Goal: Task Accomplishment & Management: Use online tool/utility

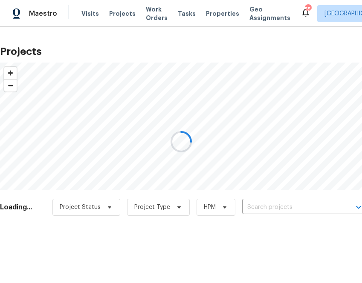
click at [119, 14] on div at bounding box center [181, 141] width 362 height 283
click at [117, 14] on div at bounding box center [181, 141] width 362 height 283
click at [273, 200] on div at bounding box center [181, 141] width 362 height 283
click at [273, 207] on div at bounding box center [181, 141] width 362 height 283
click at [272, 207] on div at bounding box center [181, 141] width 362 height 283
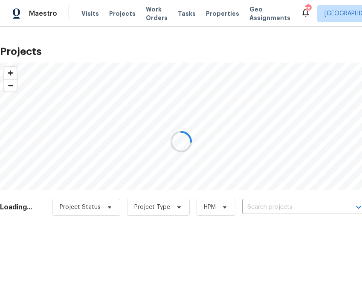
click at [272, 207] on div at bounding box center [181, 141] width 362 height 283
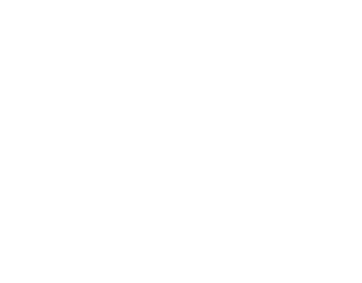
click at [257, 0] on html at bounding box center [181, 0] width 362 height 0
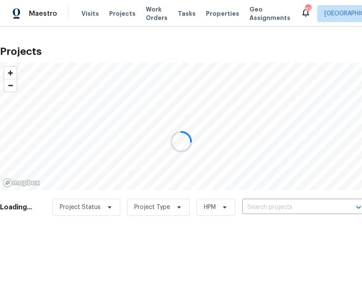
click at [268, 207] on div at bounding box center [181, 141] width 362 height 283
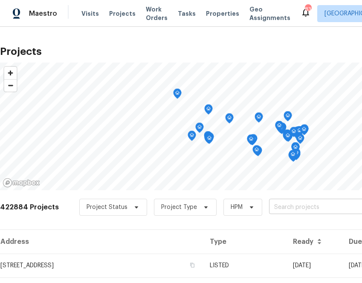
click at [307, 207] on input "text" at bounding box center [318, 207] width 98 height 13
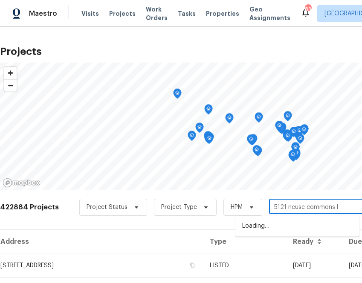
type input "5121 neuse commons ln"
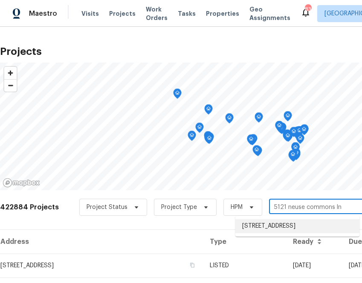
click at [327, 233] on li "[STREET_ADDRESS]" at bounding box center [297, 226] width 124 height 14
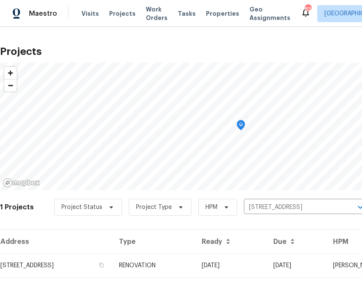
scroll to position [22, 0]
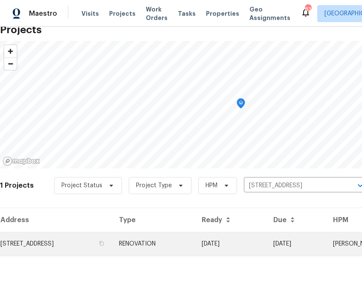
click at [94, 243] on td "[STREET_ADDRESS]" at bounding box center [56, 244] width 112 height 24
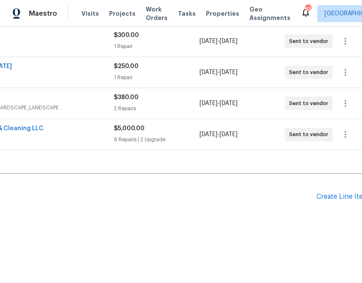
scroll to position [164, 120]
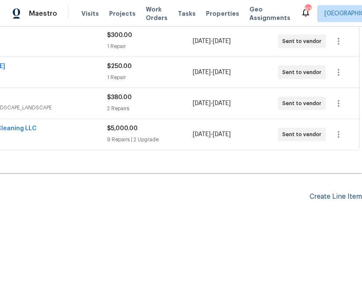
click at [339, 196] on div "Create Line Item" at bounding box center [335, 197] width 52 height 8
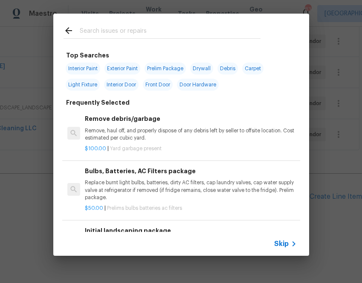
click at [283, 248] on div "Skip" at bounding box center [286, 244] width 25 height 10
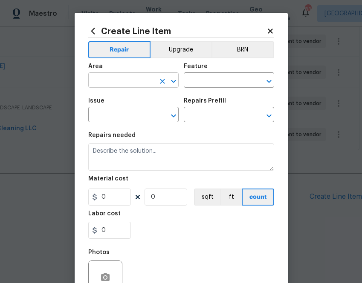
click at [141, 75] on input "text" at bounding box center [121, 81] width 66 height 13
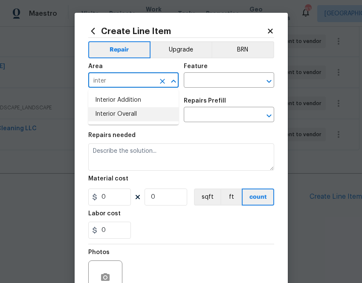
click at [121, 113] on li "Interior Overall" at bounding box center [133, 114] width 90 height 14
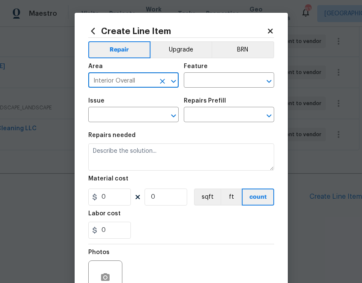
type input "Interior Overall"
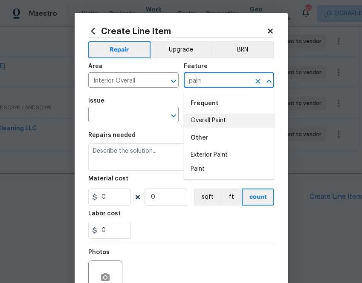
click at [199, 123] on li "Overall Paint" at bounding box center [229, 121] width 90 height 14
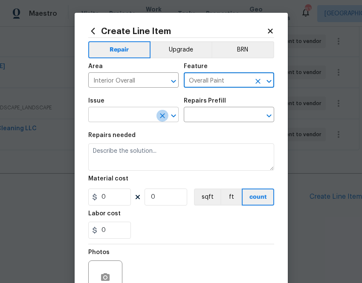
click at [165, 120] on icon "Clear" at bounding box center [162, 116] width 9 height 9
type input "Overall Paint"
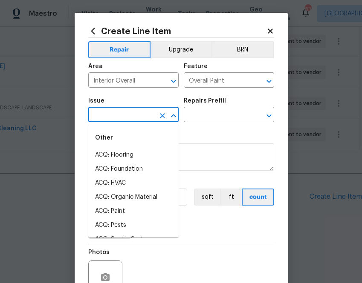
click at [142, 117] on input "text" at bounding box center [121, 115] width 66 height 13
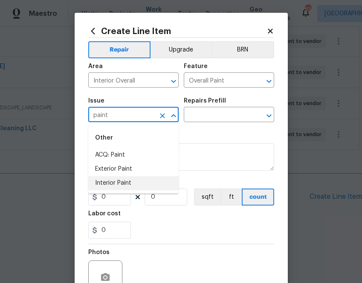
click at [127, 182] on li "Interior Paint" at bounding box center [133, 183] width 90 height 14
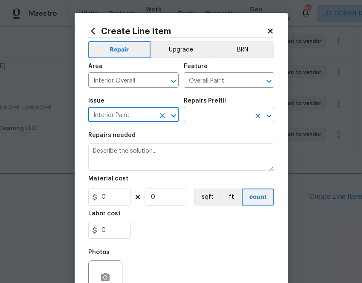
type input "Interior Paint"
click at [229, 117] on input "text" at bounding box center [217, 115] width 66 height 13
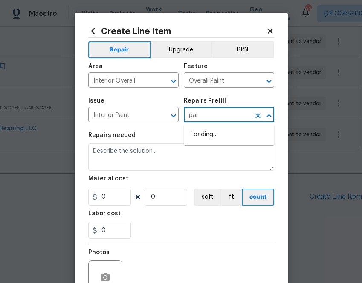
type input "pain"
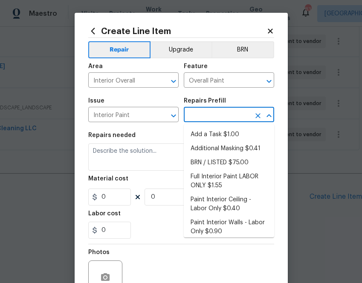
type input "t"
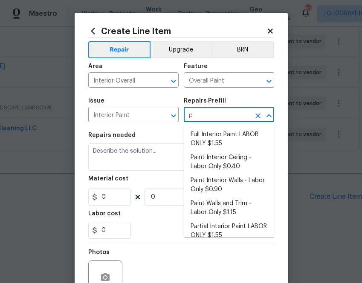
type input "pp"
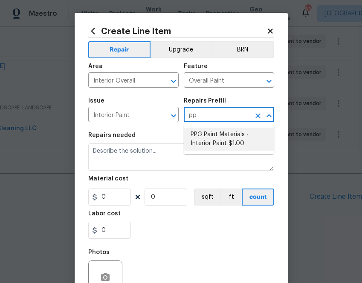
click at [231, 130] on li "PPG Paint Materials - Interior Paint $1.00" at bounding box center [229, 139] width 90 height 23
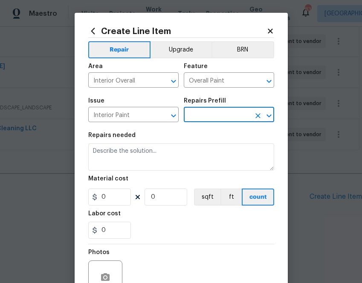
type input "PPG Paint Materials - Interior Paint $1.00"
type textarea "PPG Paint Materials ordered by Opendoor"
type input "1"
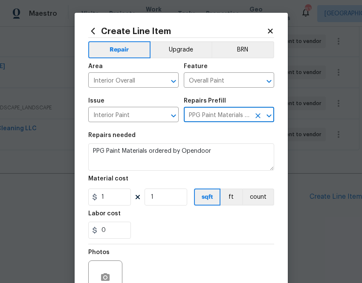
type input "PPG Paint Materials - Interior Paint $1.00"
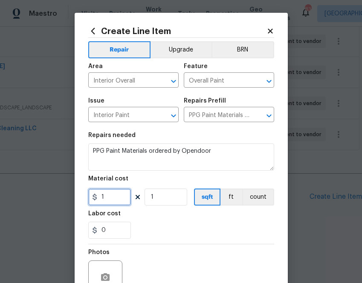
click at [118, 199] on input "1" at bounding box center [109, 197] width 43 height 17
paste input "835.96"
type input "835.96"
click at [149, 217] on div "Labor cost" at bounding box center [181, 216] width 186 height 11
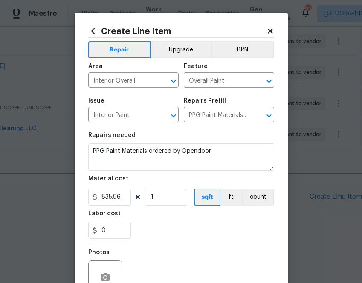
scroll to position [84, 0]
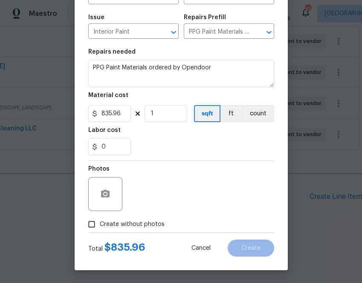
click at [146, 219] on label "Create without photos" at bounding box center [124, 224] width 81 height 16
click at [100, 219] on input "Create without photos" at bounding box center [92, 224] width 16 height 16
checkbox input "true"
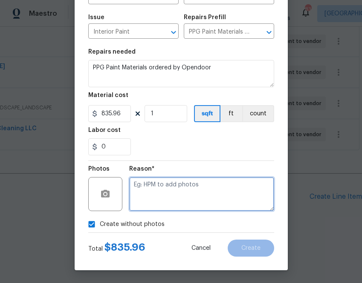
click at [172, 200] on textarea at bounding box center [201, 194] width 145 height 34
type textarea "n.a"
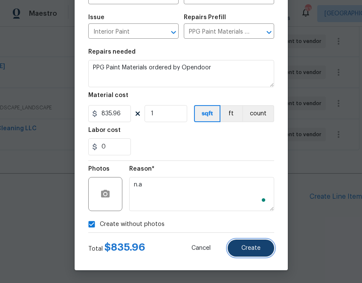
click at [258, 241] on button "Create" at bounding box center [251, 248] width 46 height 17
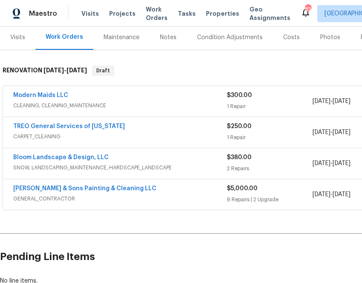
scroll to position [103, 0]
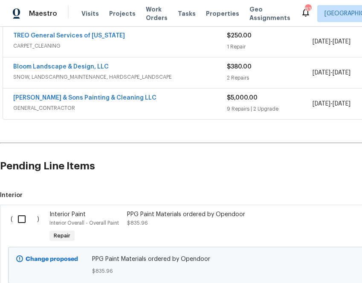
scroll to position [196, 0]
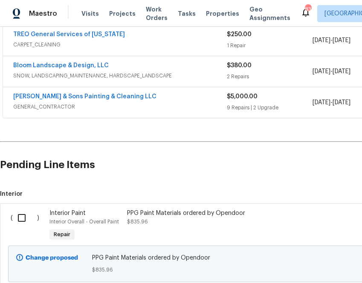
click at [26, 220] on input "checkbox" at bounding box center [25, 218] width 24 height 18
checkbox input "true"
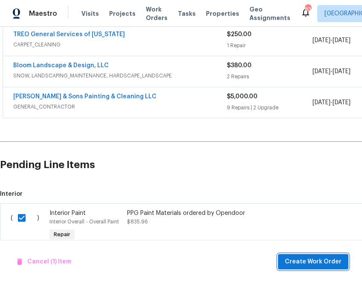
click at [324, 265] on span "Create Work Order" at bounding box center [313, 262] width 57 height 11
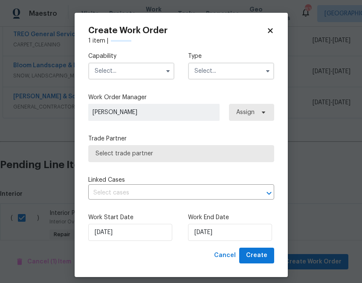
click at [162, 73] on span at bounding box center [168, 71] width 13 height 13
click at [150, 76] on input "text" at bounding box center [131, 71] width 86 height 17
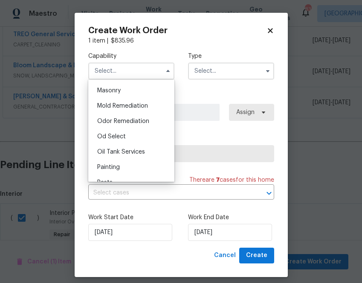
scroll to position [640, 0]
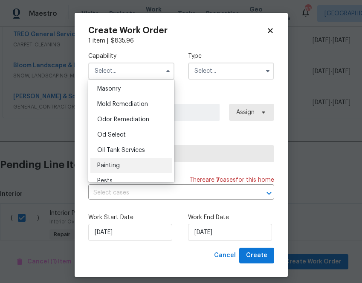
click at [126, 164] on div "Painting" at bounding box center [131, 165] width 82 height 15
type input "Painting"
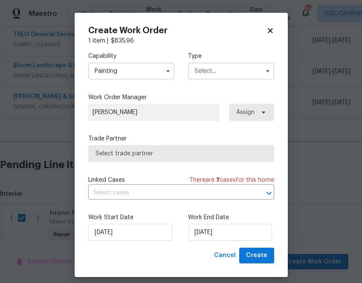
click at [230, 56] on label "Type" at bounding box center [231, 56] width 86 height 9
click at [230, 65] on input "text" at bounding box center [231, 71] width 86 height 17
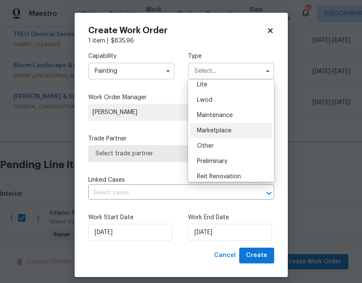
scroll to position [139, 0]
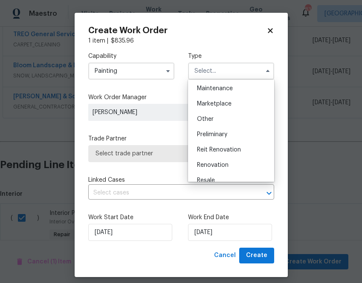
click at [216, 167] on span "Renovation" at bounding box center [213, 165] width 32 height 6
type input "Renovation"
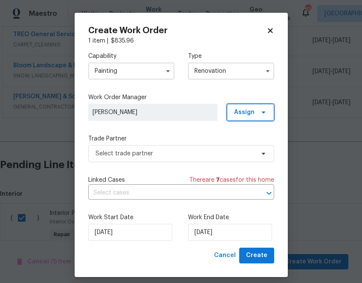
click at [237, 116] on span "Assign" at bounding box center [244, 112] width 20 height 9
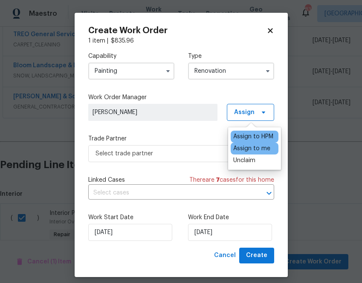
click at [240, 147] on div "Assign to me" at bounding box center [251, 148] width 37 height 9
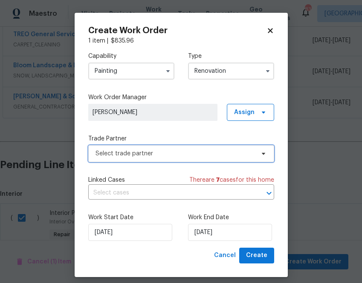
click at [204, 154] on span "Select trade partner" at bounding box center [174, 154] width 159 height 9
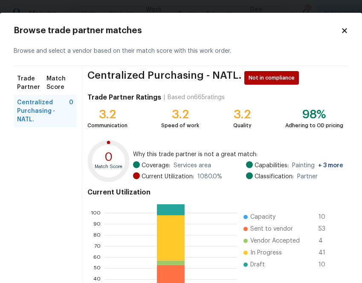
scroll to position [91, 0]
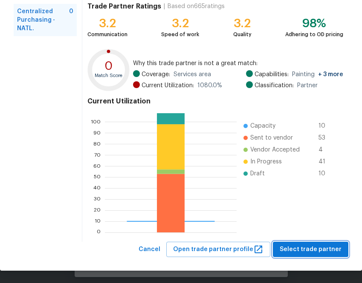
click at [302, 247] on span "Select trade partner" at bounding box center [311, 250] width 62 height 11
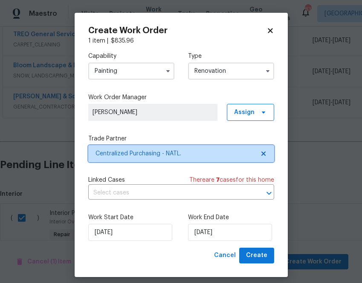
scroll to position [0, 0]
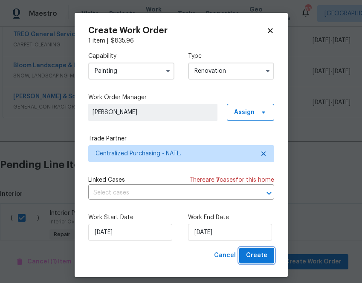
click at [260, 260] on span "Create" at bounding box center [256, 256] width 21 height 11
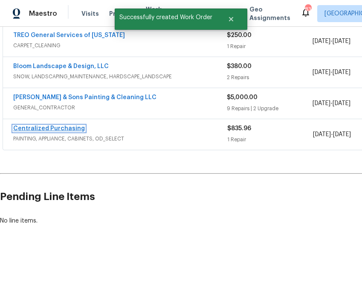
click at [72, 129] on link "Centralized Purchasing" at bounding box center [49, 129] width 72 height 6
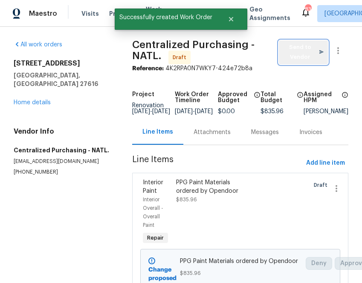
click at [300, 59] on span "Send to Vendor" at bounding box center [303, 53] width 40 height 20
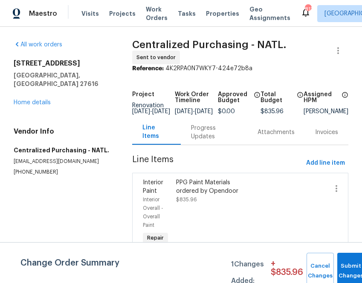
click at [114, 18] on div "Visits Projects Work Orders Tasks Properties Geo Assignments" at bounding box center [190, 13] width 219 height 17
click at [114, 12] on span "Projects" at bounding box center [122, 13] width 26 height 9
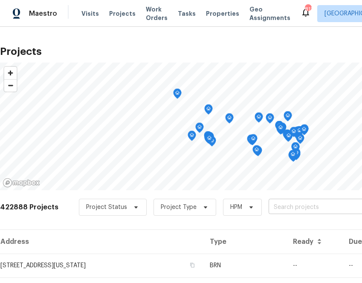
click at [271, 205] on input "text" at bounding box center [317, 207] width 98 height 13
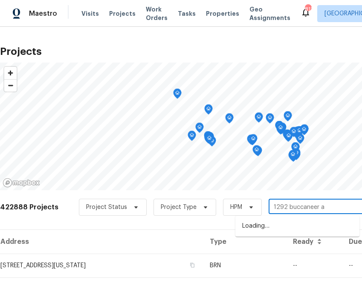
type input "1292 buccaneer av"
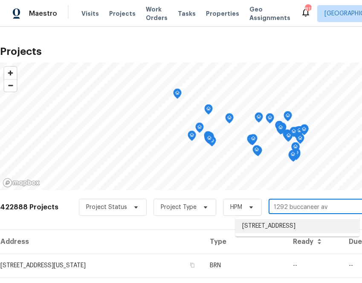
click at [289, 221] on li "1292 Buccaneer Ave, Deltona, FL 32725" at bounding box center [297, 226] width 124 height 14
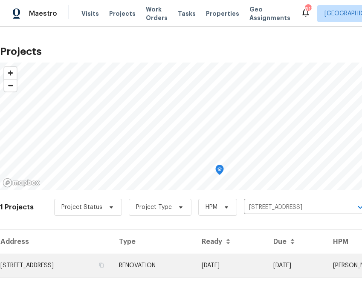
click at [86, 265] on td "1292 Buccaneer Ave, Deltona, FL 32725" at bounding box center [56, 266] width 112 height 24
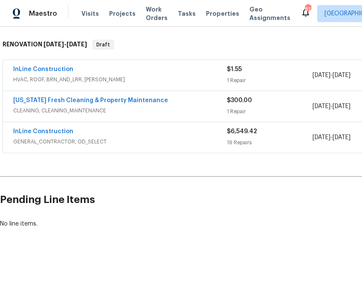
scroll to position [130, 120]
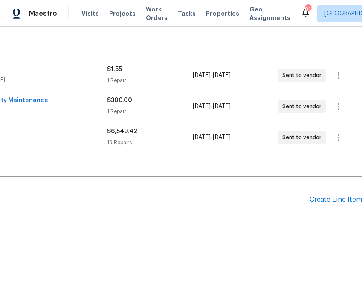
click at [333, 205] on div "Pending Line Items Create Line Item" at bounding box center [121, 200] width 482 height 40
click at [333, 201] on div "Create Line Item" at bounding box center [335, 200] width 52 height 8
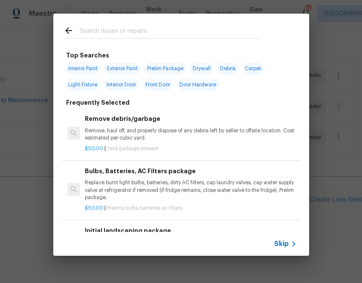
click at [290, 238] on div "Skip" at bounding box center [181, 244] width 256 height 24
click at [281, 244] on span "Skip" at bounding box center [281, 244] width 14 height 9
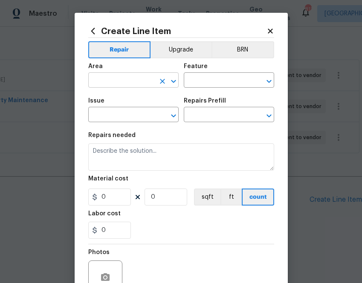
click at [139, 80] on input "text" at bounding box center [121, 81] width 66 height 13
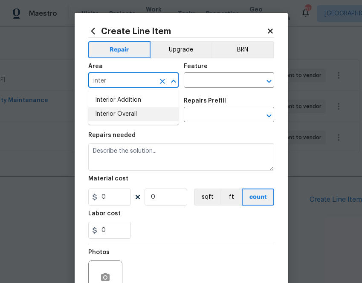
click at [106, 110] on li "Interior Overall" at bounding box center [133, 114] width 90 height 14
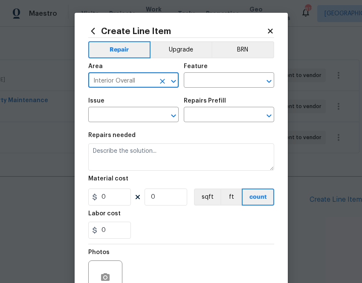
type input "Interior Overall"
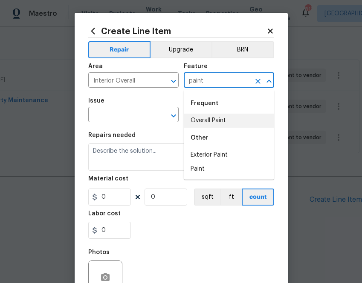
click at [247, 119] on li "Overall Paint" at bounding box center [229, 121] width 90 height 14
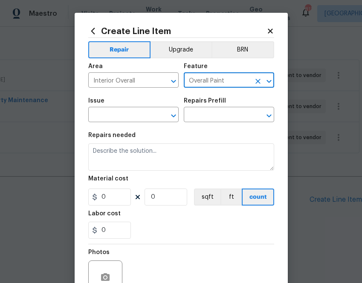
type input "Overall Paint"
click at [129, 107] on div "Issue" at bounding box center [133, 103] width 90 height 11
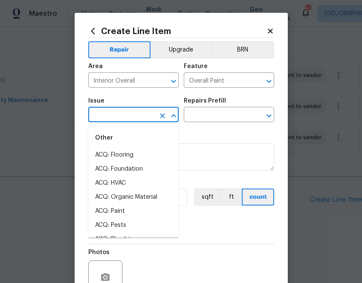
click at [129, 116] on input "text" at bounding box center [121, 115] width 66 height 13
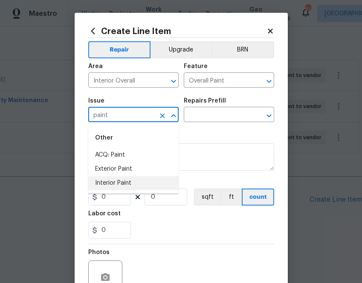
click at [122, 183] on li "Interior Paint" at bounding box center [133, 183] width 90 height 14
type input "Interior Paint"
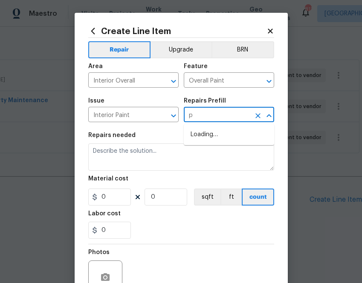
type input "p["
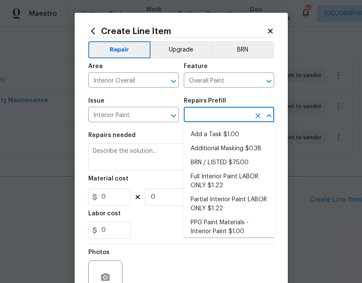
type input "p"
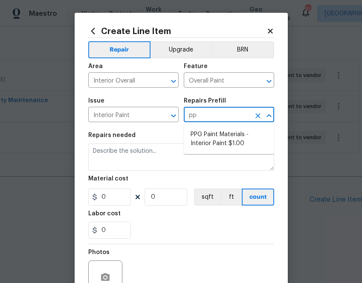
type input "ppg"
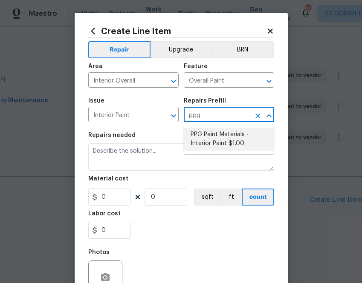
click at [237, 132] on li "PPG Paint Materials - Interior Paint $1.00" at bounding box center [229, 139] width 90 height 23
type input "PPG Paint Materials - Interior Paint $1.00"
type textarea "PPG Paint Materials ordered by Opendoor"
type input "1"
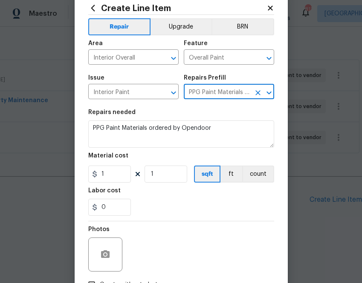
scroll to position [29, 0]
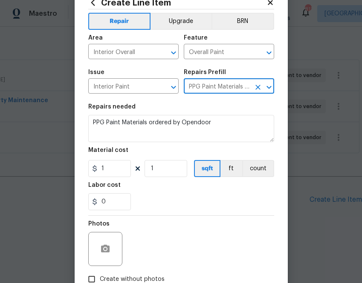
type input "PPG Paint Materials - Interior Paint $1.00"
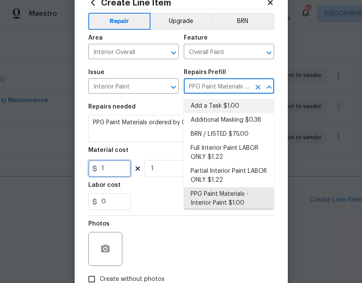
click at [113, 167] on input "1" at bounding box center [109, 168] width 43 height 17
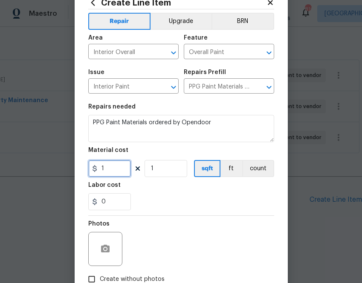
click at [113, 167] on input "1" at bounding box center [109, 168] width 43 height 17
paste input "454.59"
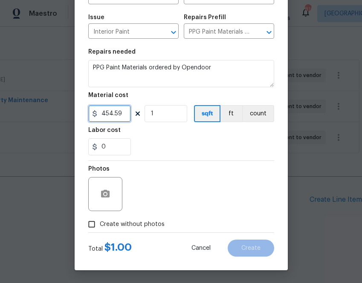
type input "454.59"
click at [124, 221] on span "Create without photos" at bounding box center [132, 224] width 65 height 9
click at [100, 221] on input "Create without photos" at bounding box center [92, 224] width 16 height 16
checkbox input "true"
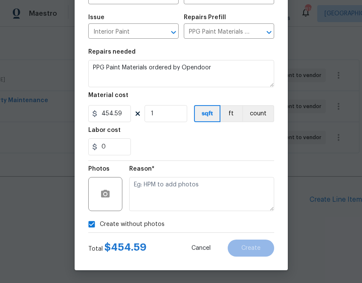
click at [163, 205] on textarea at bounding box center [201, 194] width 145 height 34
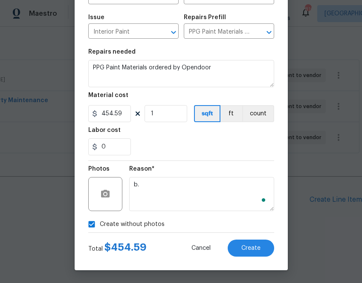
type textarea "b"
type textarea "n.a"
click at [248, 248] on span "Create" at bounding box center [250, 248] width 19 height 6
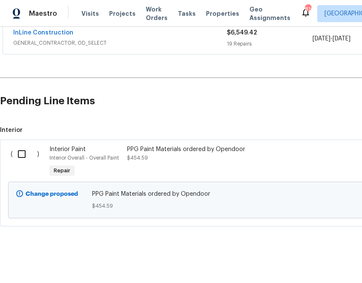
scroll to position [231, 0]
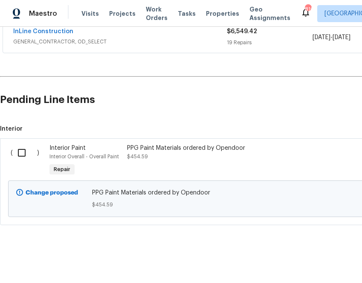
click at [19, 150] on input "checkbox" at bounding box center [25, 153] width 24 height 18
checkbox input "true"
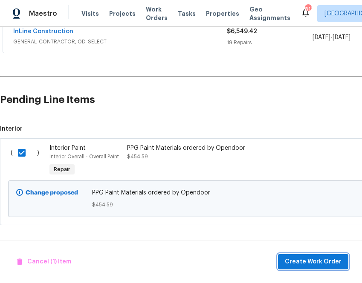
click at [319, 263] on span "Create Work Order" at bounding box center [313, 262] width 57 height 11
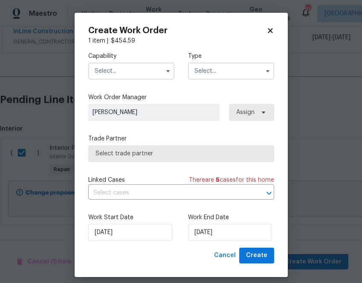
click at [138, 67] on input "text" at bounding box center [131, 71] width 86 height 17
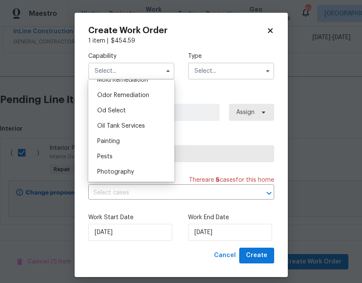
scroll to position [666, 0]
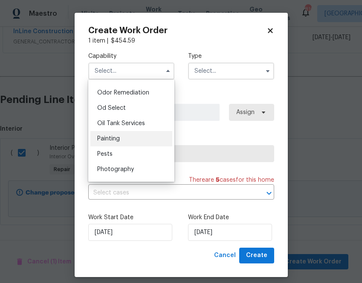
click at [139, 140] on div "Painting" at bounding box center [131, 138] width 82 height 15
type input "Painting"
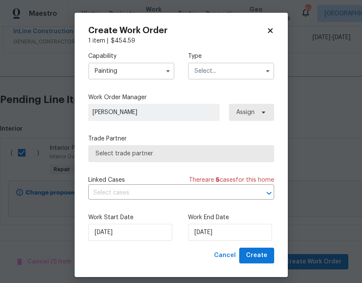
click at [258, 58] on label "Type" at bounding box center [231, 56] width 86 height 9
click at [258, 68] on input "text" at bounding box center [231, 71] width 86 height 17
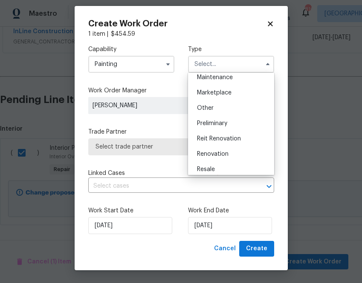
scroll to position [146, 0]
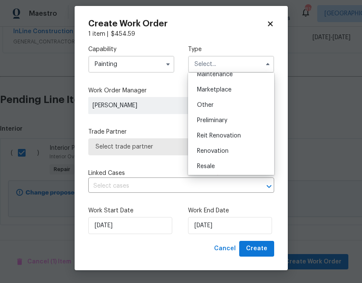
click at [221, 154] on div "Renovation" at bounding box center [231, 151] width 82 height 15
type input "Renovation"
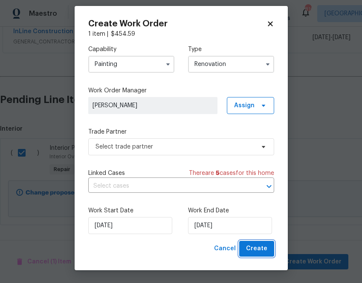
click at [250, 249] on span "Create" at bounding box center [256, 249] width 21 height 11
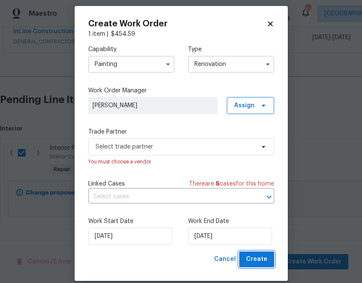
click at [247, 259] on button "Create" at bounding box center [256, 260] width 35 height 16
click at [121, 132] on label "Trade Partner" at bounding box center [181, 132] width 186 height 9
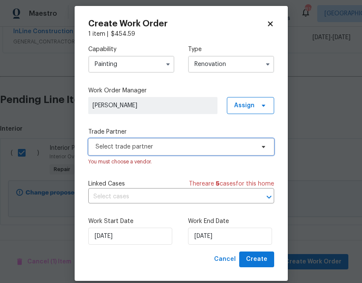
click at [164, 146] on span "Select trade partner" at bounding box center [174, 147] width 159 height 9
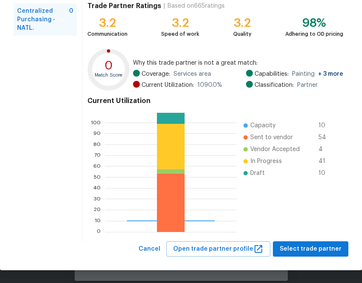
scroll to position [91, 0]
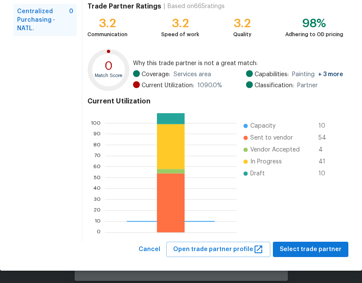
click at [293, 258] on div "Browse trade partner matches Browse and select a vendor based on their match sc…" at bounding box center [181, 96] width 362 height 349
click at [293, 254] on button "Select trade partner" at bounding box center [310, 250] width 75 height 16
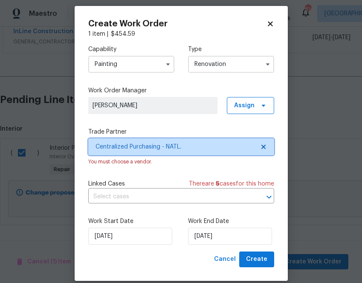
scroll to position [0, 0]
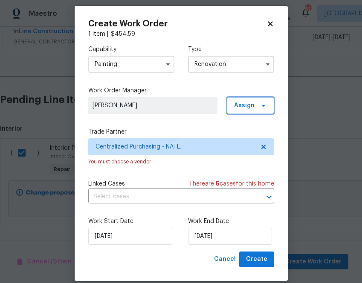
click at [250, 97] on span "Assign" at bounding box center [250, 105] width 47 height 17
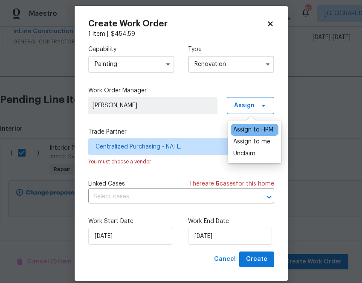
click at [251, 135] on div "Assign to HPM" at bounding box center [255, 130] width 48 height 12
click at [250, 139] on div "Assign to me" at bounding box center [251, 142] width 37 height 9
click at [192, 124] on div "Capability Painting Type Renovation Work Order Manager Zenah Haddad Assign Trad…" at bounding box center [181, 144] width 186 height 213
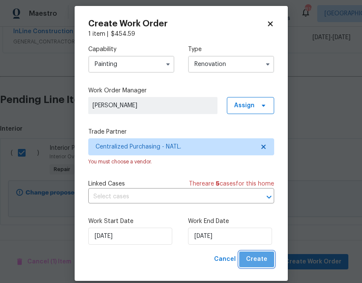
click at [258, 254] on button "Create" at bounding box center [256, 260] width 35 height 16
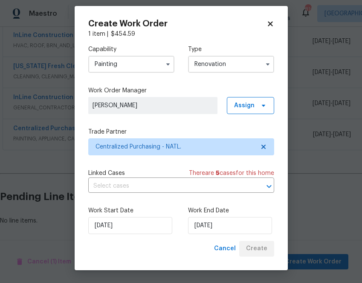
scroll to position [164, 0]
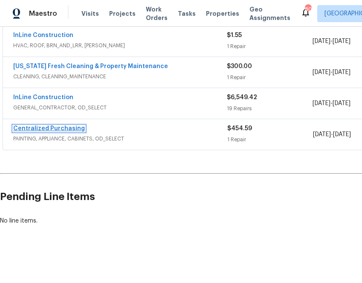
click at [70, 129] on link "Centralized Purchasing" at bounding box center [49, 129] width 72 height 6
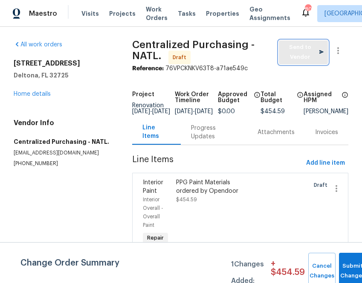
click at [297, 61] on span "Send to Vendor" at bounding box center [303, 53] width 40 height 20
